Goal: Task Accomplishment & Management: Manage account settings

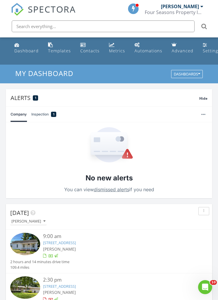
click at [24, 51] on div "Dashboard" at bounding box center [26, 51] width 24 height 6
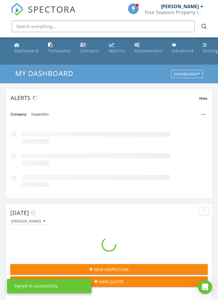
scroll to position [1000, 218]
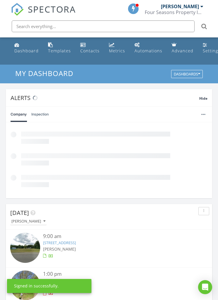
click at [149, 28] on input "text" at bounding box center [103, 26] width 182 height 12
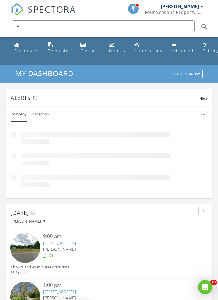
scroll to position [0, 0]
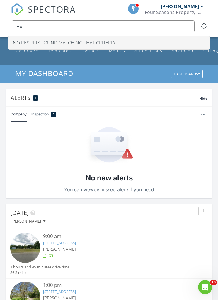
type input "H"
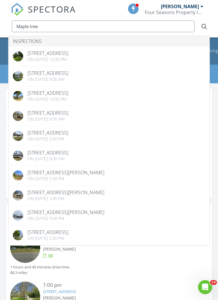
type input "Maple tree"
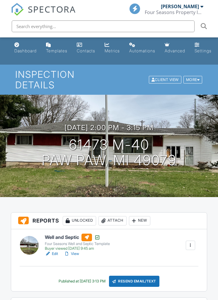
click at [73, 256] on link "View" at bounding box center [71, 254] width 15 height 6
click at [124, 24] on input "text" at bounding box center [103, 26] width 182 height 12
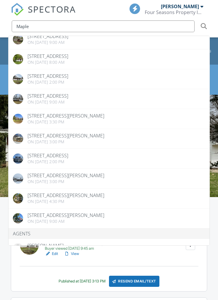
scroll to position [116, 0]
type input "Maple"
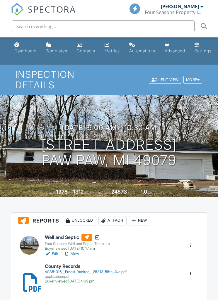
click at [73, 256] on link "View" at bounding box center [71, 254] width 15 height 6
click at [99, 31] on input "text" at bounding box center [103, 26] width 182 height 12
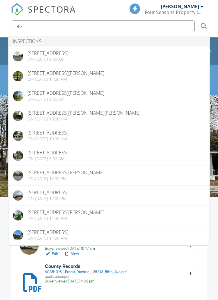
type input "B"
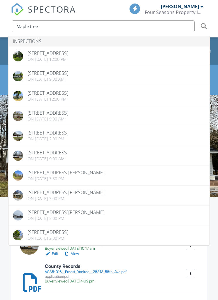
click at [169, 25] on input "Maple tree" at bounding box center [103, 26] width 182 height 12
type input "M"
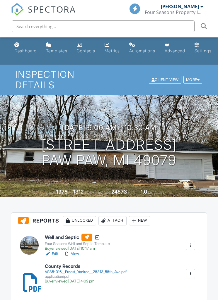
click at [28, 55] on link "Dashboard" at bounding box center [25, 48] width 27 height 17
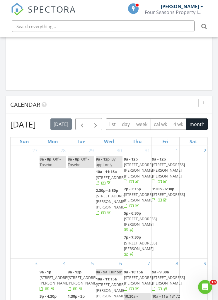
scroll to position [634, 0]
click at [84, 125] on span "button" at bounding box center [81, 124] width 7 height 7
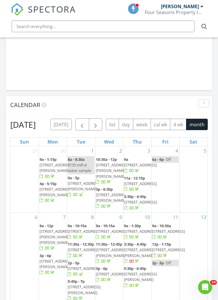
click at [82, 126] on span "button" at bounding box center [81, 124] width 7 height 7
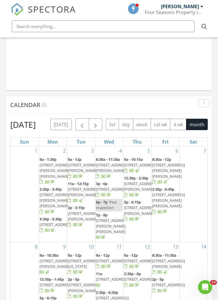
click at [83, 126] on span "button" at bounding box center [81, 124] width 7 height 7
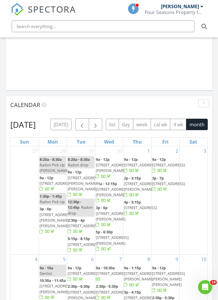
click at [81, 128] on span "button" at bounding box center [81, 124] width 7 height 7
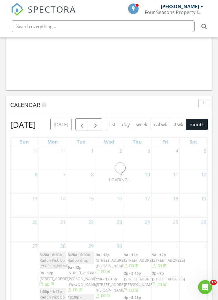
click at [82, 127] on span "button" at bounding box center [81, 124] width 7 height 7
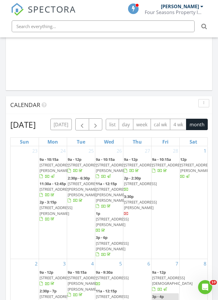
click at [80, 127] on span "button" at bounding box center [81, 124] width 7 height 7
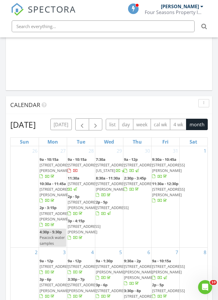
click at [72, 124] on button "[DATE]" at bounding box center [60, 124] width 21 height 11
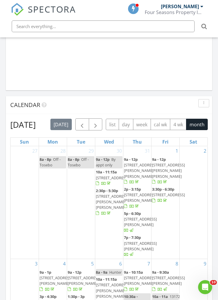
click at [99, 127] on span "button" at bounding box center [95, 124] width 7 height 7
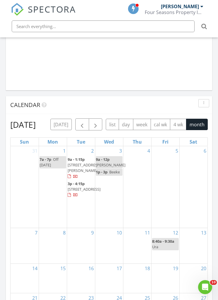
click at [72, 125] on button "[DATE]" at bounding box center [60, 124] width 21 height 11
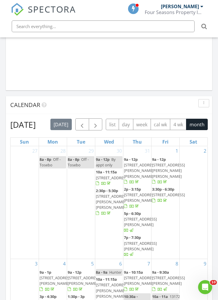
click at [85, 125] on span "button" at bounding box center [81, 124] width 7 height 7
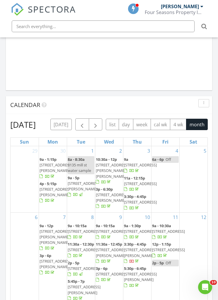
click at [83, 128] on span "button" at bounding box center [81, 124] width 7 height 7
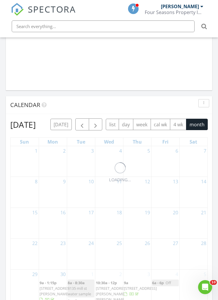
click at [84, 126] on span "button" at bounding box center [81, 124] width 7 height 7
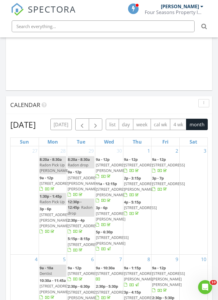
click at [83, 126] on span "button" at bounding box center [81, 124] width 7 height 7
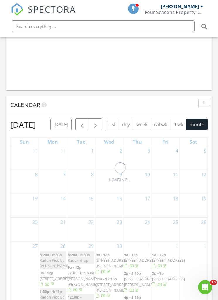
click at [79, 125] on span "button" at bounding box center [81, 124] width 7 height 7
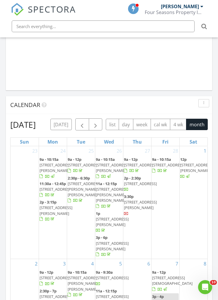
click at [80, 126] on button "button" at bounding box center [82, 124] width 14 height 12
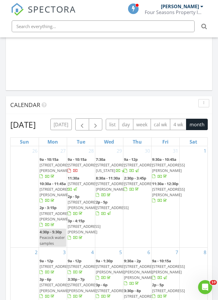
click at [72, 121] on button "[DATE]" at bounding box center [60, 124] width 21 height 11
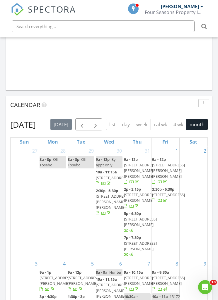
click at [85, 128] on span "button" at bounding box center [81, 124] width 7 height 7
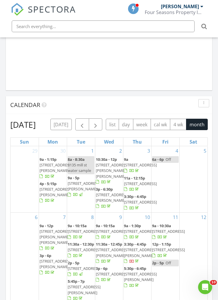
click at [84, 125] on span "button" at bounding box center [81, 124] width 7 height 7
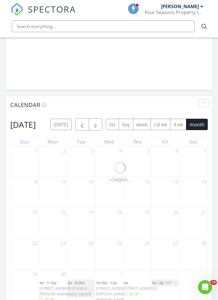
click at [83, 126] on span "button" at bounding box center [81, 124] width 7 height 7
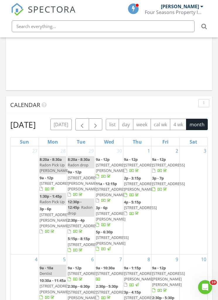
click at [84, 127] on span "button" at bounding box center [81, 124] width 7 height 7
click at [84, 125] on span "button" at bounding box center [81, 124] width 7 height 7
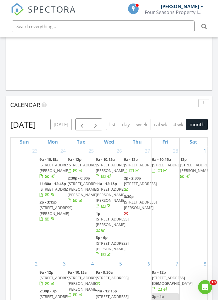
click at [84, 124] on span "button" at bounding box center [81, 124] width 7 height 7
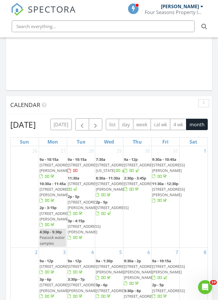
click at [87, 128] on button "button" at bounding box center [82, 124] width 14 height 12
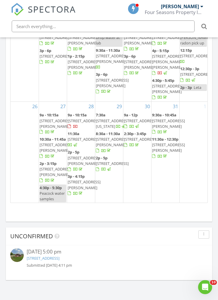
scroll to position [254, 0]
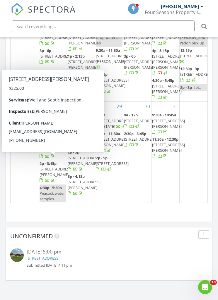
click at [50, 167] on span "10088 S Brucker Ave, Fremont 49412" at bounding box center [55, 171] width 33 height 11
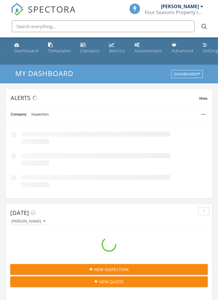
scroll to position [1000, 218]
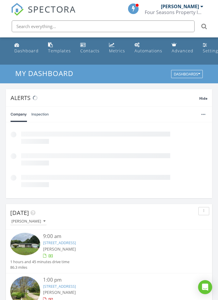
click at [72, 241] on link "[STREET_ADDRESS]" at bounding box center [59, 242] width 33 height 5
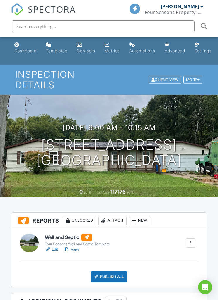
click at [74, 250] on link "View" at bounding box center [71, 249] width 15 height 6
click at [113, 275] on div "Publish All" at bounding box center [109, 276] width 37 height 11
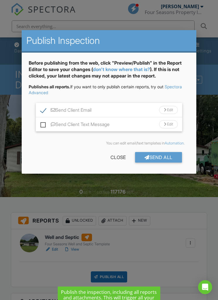
click at [170, 114] on div "Send Client Email Edit" at bounding box center [109, 110] width 146 height 14
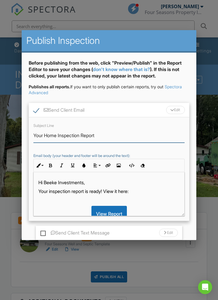
click at [50, 136] on input "Your Home Inspection Report" at bounding box center [108, 135] width 151 height 14
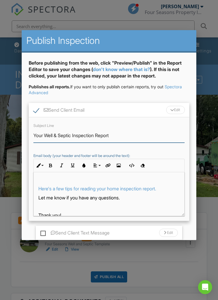
scroll to position [62, 0]
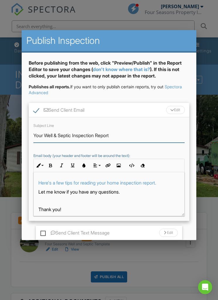
type input "Your Well & Septic Inspection Report"
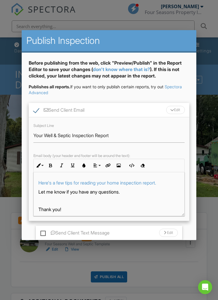
click at [169, 182] on p "Here's a few tips for reading your home inspection report." at bounding box center [108, 183] width 141 height 6
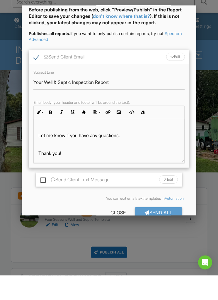
scroll to position [28, 0]
click at [169, 232] on div "Send All" at bounding box center [158, 237] width 47 height 11
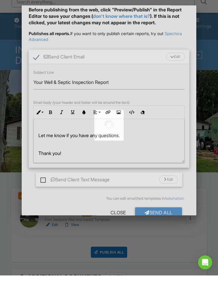
scroll to position [25, 0]
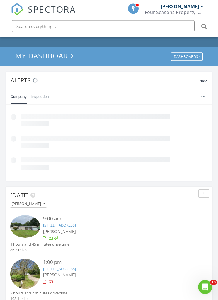
scroll to position [18, 0]
